Goal: Task Accomplishment & Management: Use online tool/utility

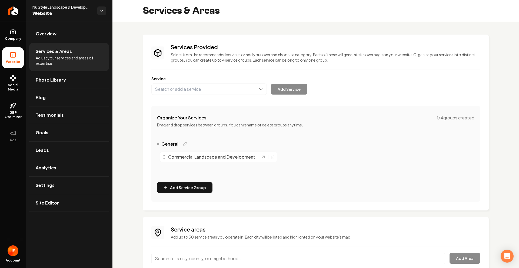
click at [7, 4] on link "Return to dashboard" at bounding box center [13, 11] width 26 height 22
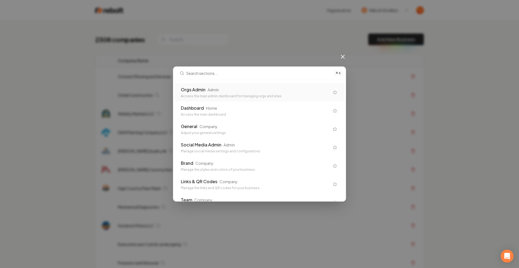
click at [220, 86] on div "Orgs Admin Admin Access the main admin dashboard for managing orgs and sites" at bounding box center [259, 92] width 170 height 18
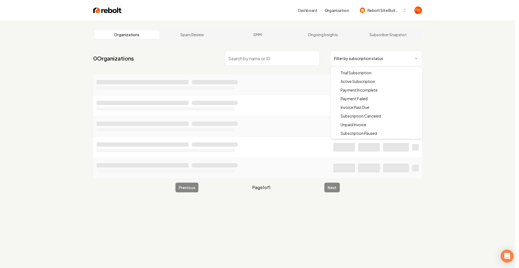
click at [360, 55] on html "Dashboard Organization Rebolt Site Builder Organizations Spam Review SMM Ongoin…" at bounding box center [259, 134] width 519 height 268
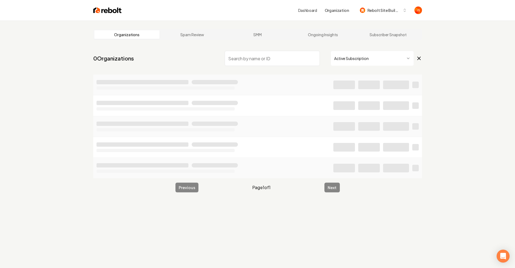
click at [296, 64] on input "search" at bounding box center [271, 58] width 95 height 15
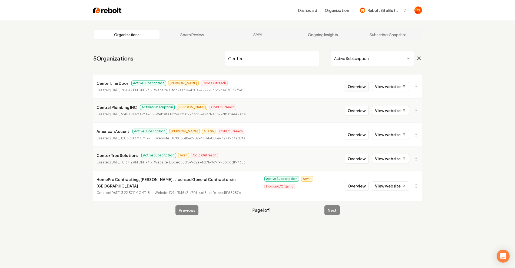
type input "Center"
click at [362, 86] on button "Overview" at bounding box center [356, 87] width 24 height 10
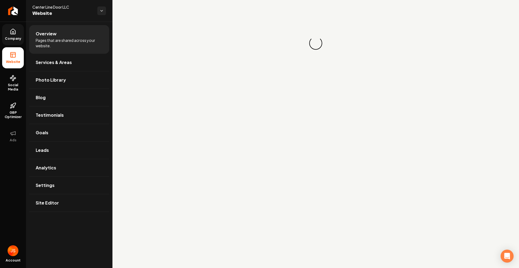
click at [10, 37] on span "Company" at bounding box center [13, 38] width 21 height 4
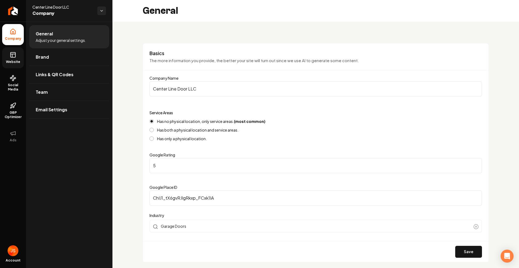
click at [12, 52] on icon at bounding box center [13, 55] width 6 height 6
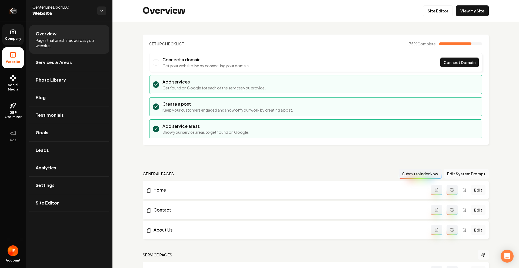
click at [8, 11] on link "Return to dashboard" at bounding box center [13, 11] width 26 height 22
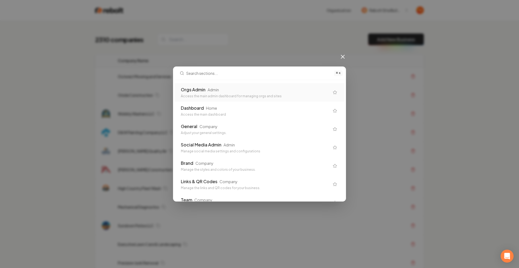
click at [189, 79] on input "text" at bounding box center [258, 73] width 145 height 13
click at [190, 87] on div "Orgs Admin Admin Access the main admin dashboard for managing orgs and sites" at bounding box center [259, 92] width 170 height 18
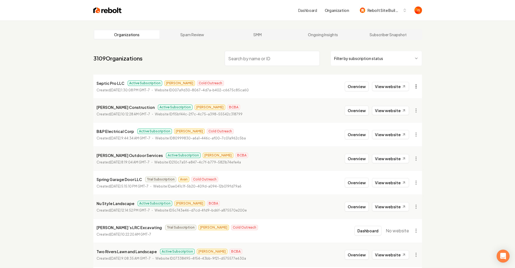
click at [417, 86] on html "Dashboard Organization Rebolt Site Builder Organizations Spam Review SMM Ongoin…" at bounding box center [257, 134] width 515 height 268
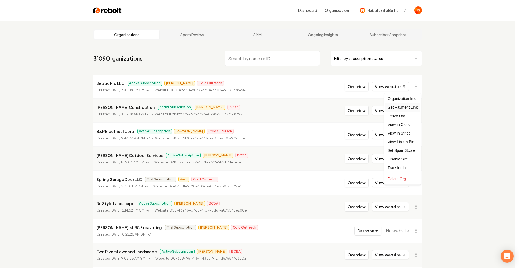
click at [401, 108] on div "Get Payment Link" at bounding box center [402, 107] width 34 height 9
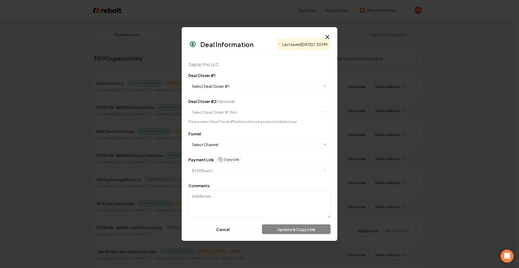
select select "**********"
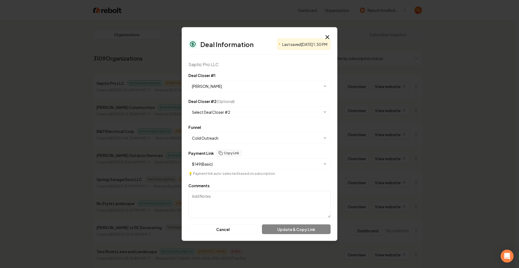
click at [207, 132] on div "**********" at bounding box center [259, 133] width 142 height 19
click at [208, 137] on body "Dashboard Organization Rebolt Site Builder Organizations Spam Review SMM Ongoin…" at bounding box center [257, 134] width 515 height 268
select select "**********"
click at [294, 232] on button "Update & Copy Link" at bounding box center [296, 229] width 69 height 10
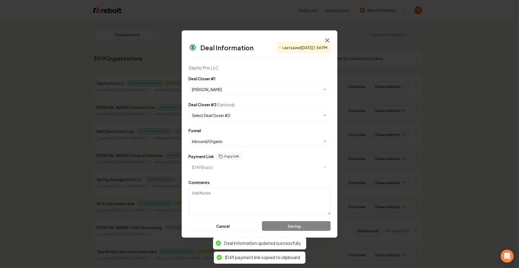
click at [328, 38] on icon "button" at bounding box center [327, 40] width 6 height 6
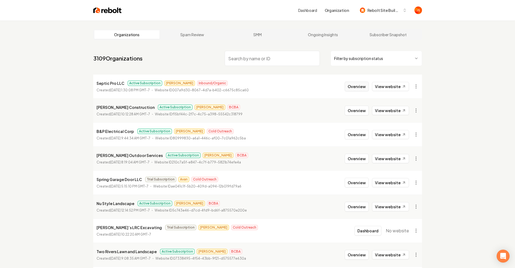
click at [349, 89] on button "Overview" at bounding box center [356, 87] width 24 height 10
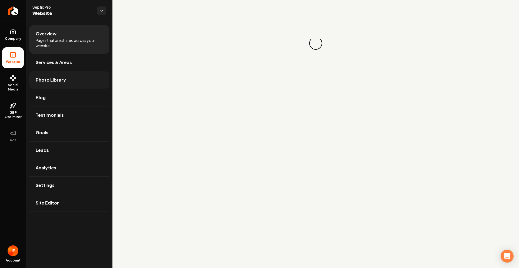
click at [44, 80] on span "Photo Library" at bounding box center [51, 80] width 30 height 6
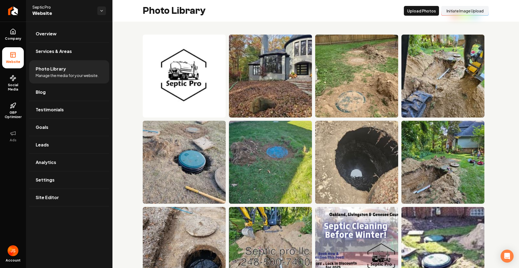
click at [441, 9] on button "Initiate Image Upload" at bounding box center [465, 11] width 48 height 10
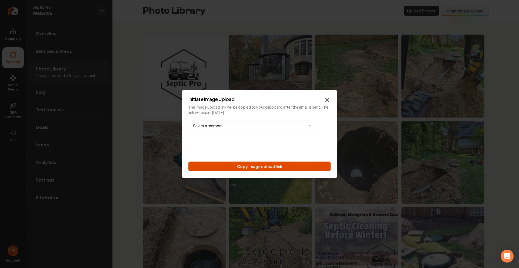
click at [280, 167] on button "Copy image upload link" at bounding box center [259, 167] width 142 height 10
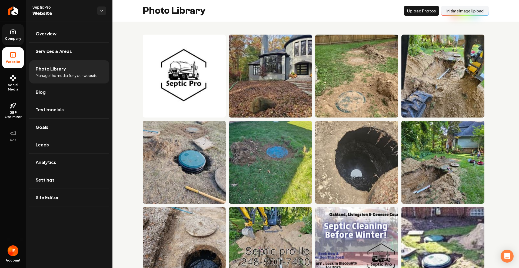
click at [17, 43] on link "Company" at bounding box center [13, 34] width 22 height 21
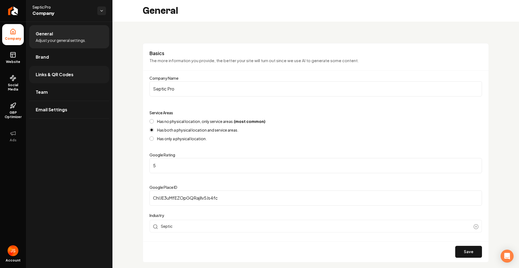
click at [44, 74] on span "Links & QR Codes" at bounding box center [55, 74] width 38 height 6
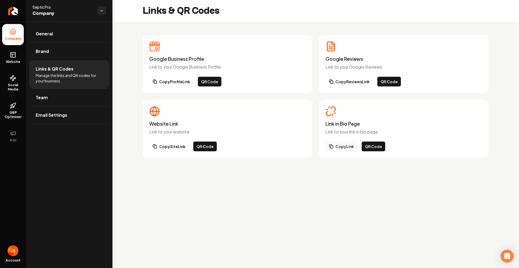
click at [348, 143] on button "Copy Link" at bounding box center [341, 147] width 32 height 10
